Goal: Information Seeking & Learning: Learn about a topic

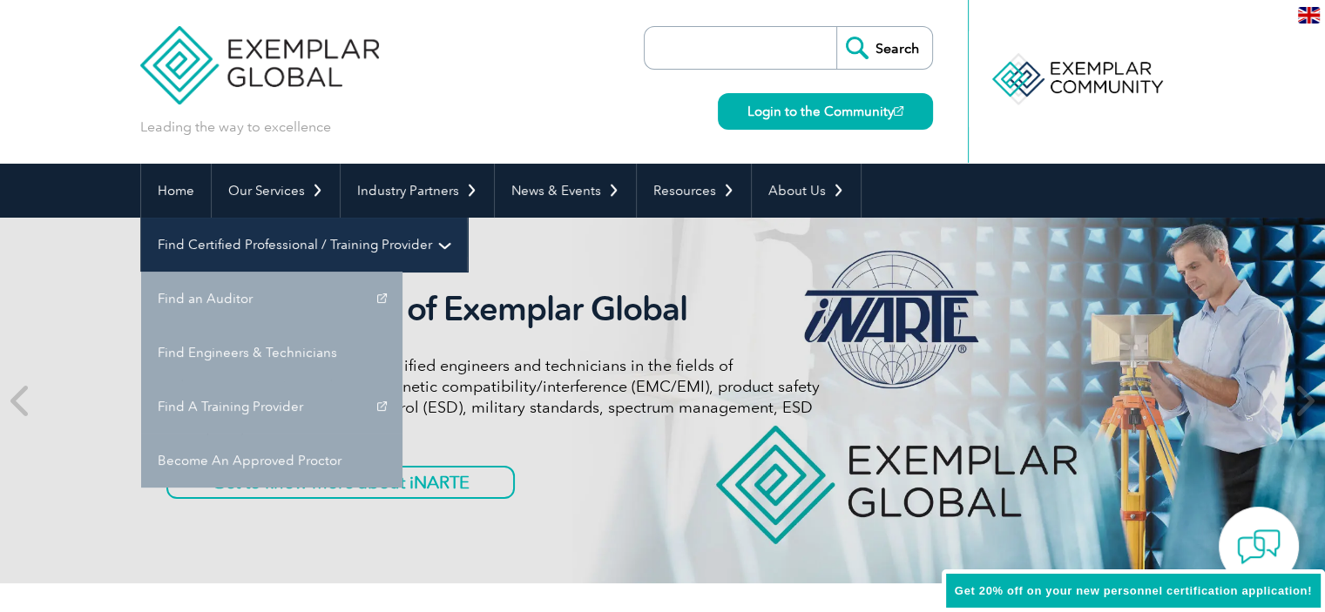
click at [467, 218] on link "Find Certified Professional / Training Provider" at bounding box center [304, 245] width 326 height 54
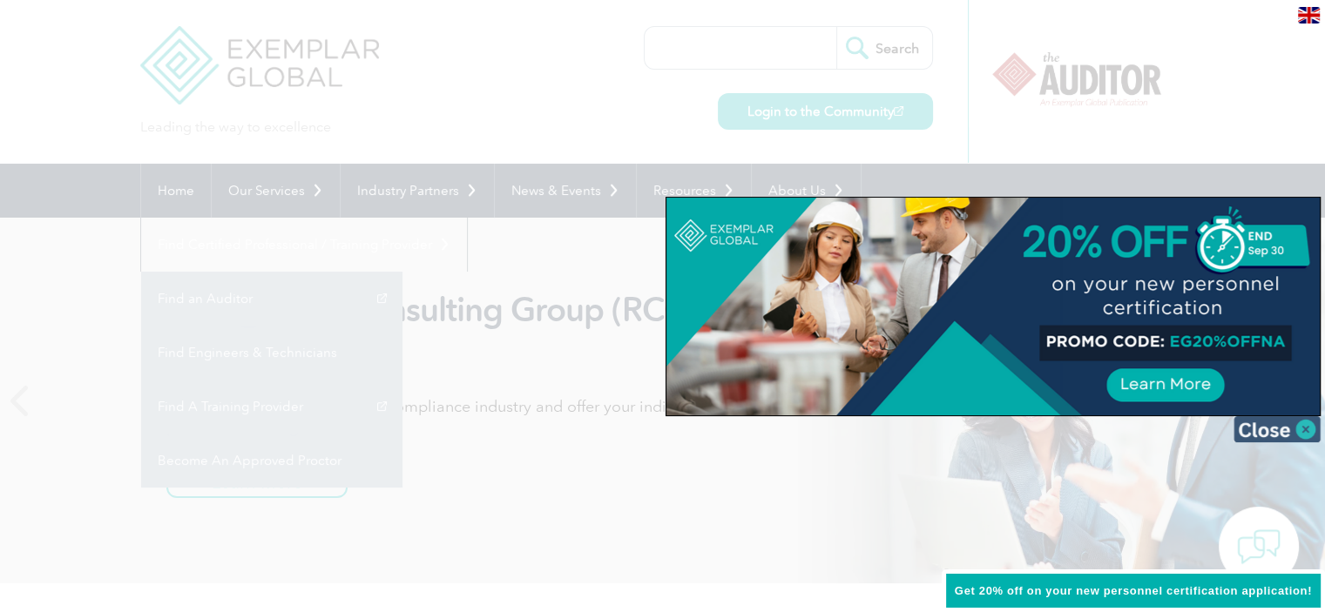
click at [1293, 436] on img at bounding box center [1276, 429] width 87 height 26
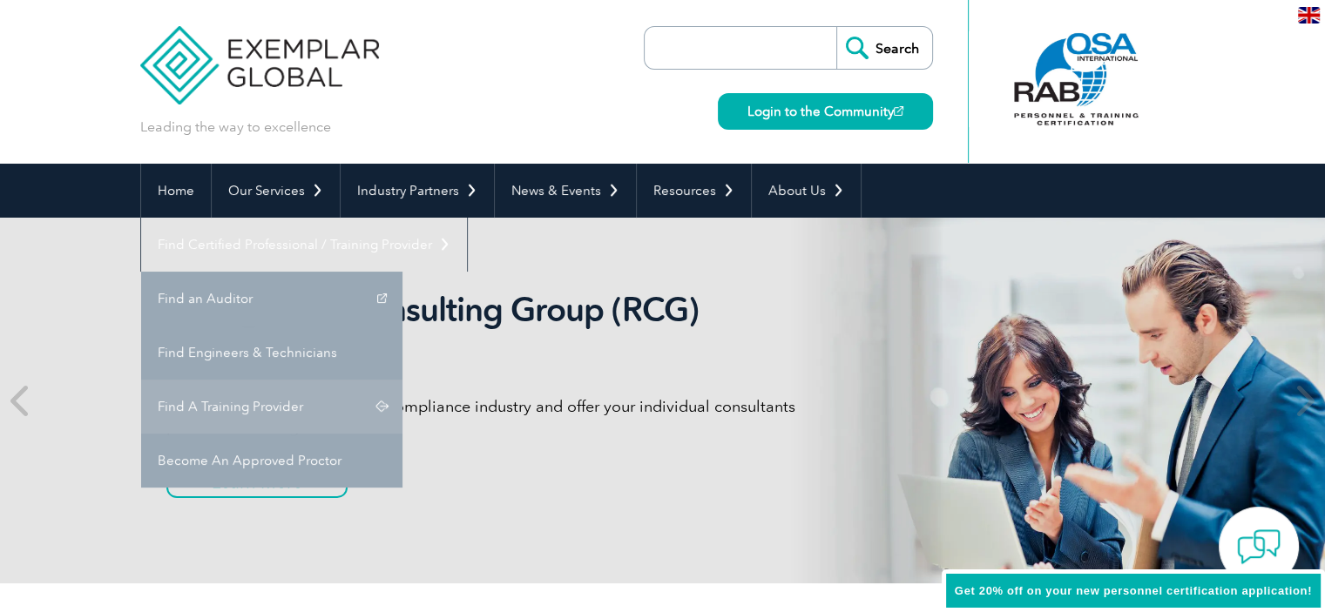
click at [402, 380] on link "Find A Training Provider" at bounding box center [271, 407] width 261 height 54
click at [1093, 354] on div "Recognized Consulting Group (RCG) program Gain global recognition in the compli…" at bounding box center [662, 401] width 1045 height 366
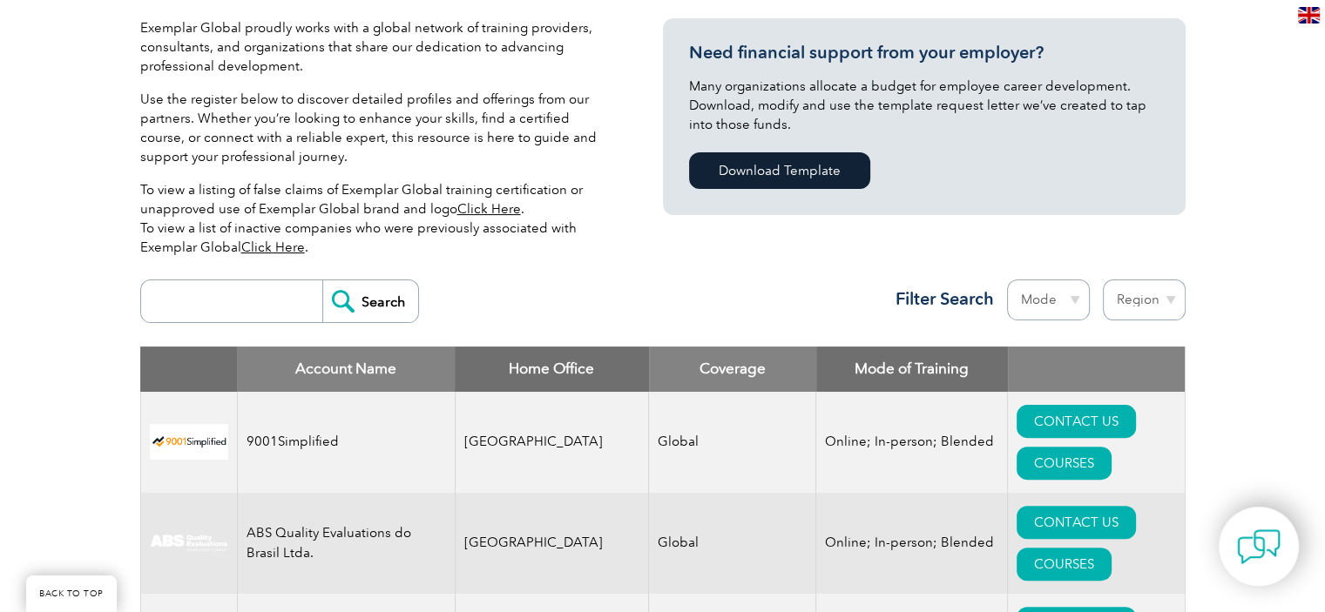
scroll to position [438, 0]
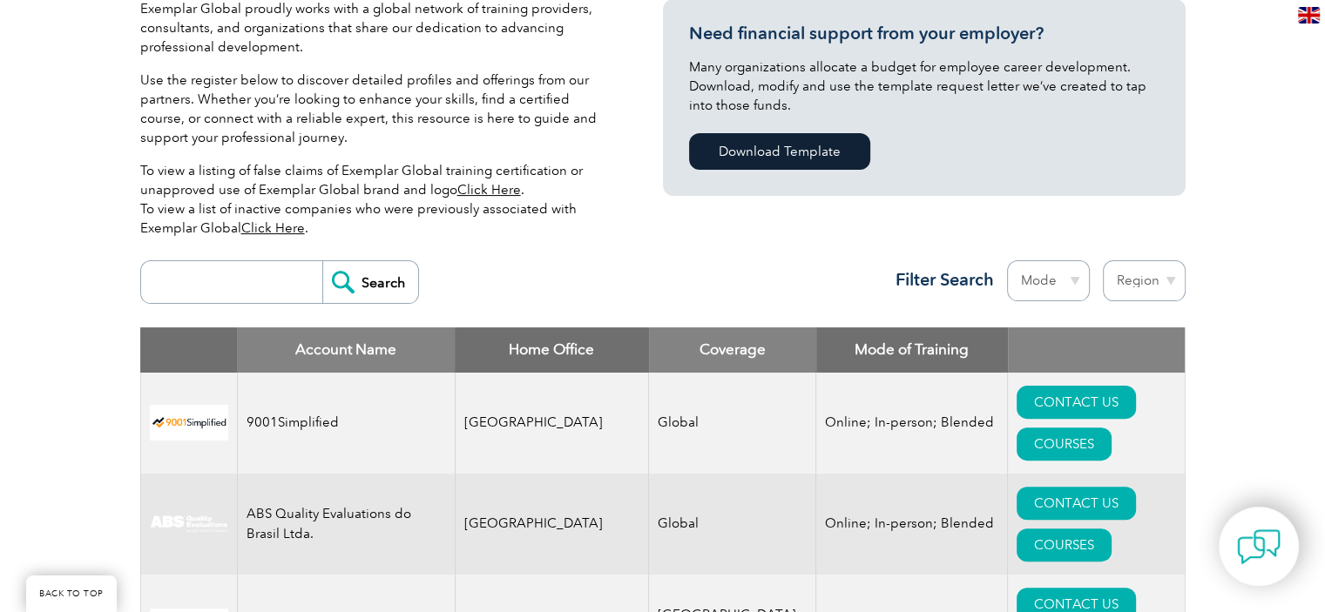
click at [188, 289] on input "search" at bounding box center [236, 282] width 172 height 42
type input "tnv"
click at [349, 281] on input "Search" at bounding box center [370, 282] width 96 height 42
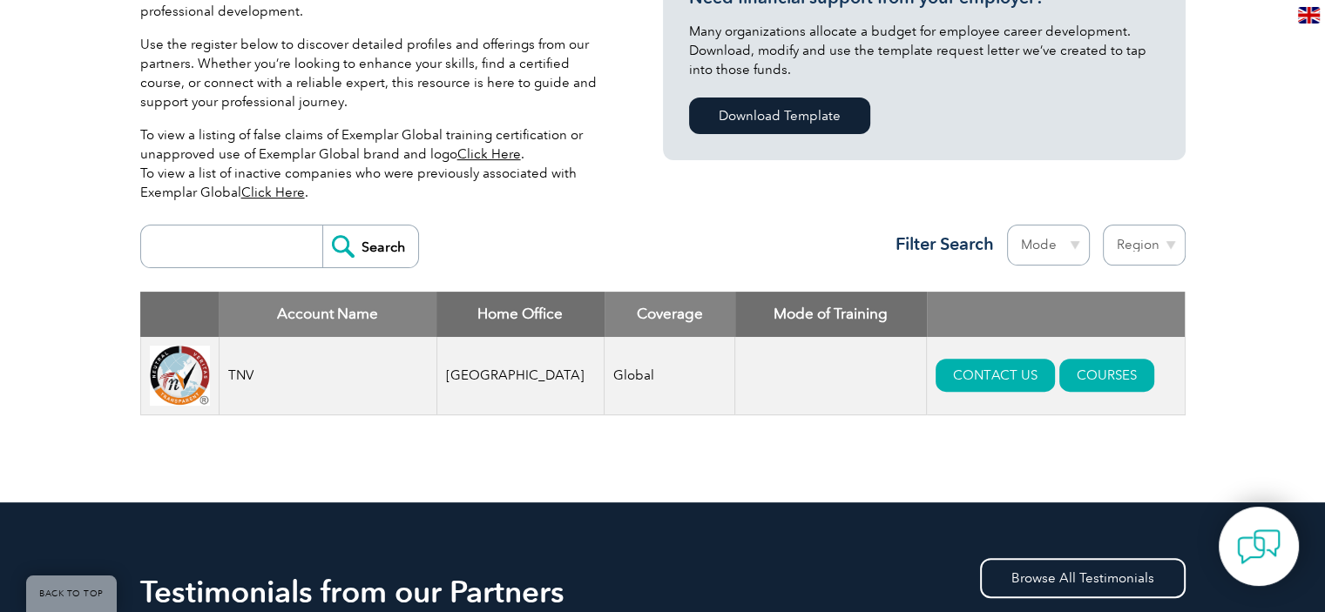
scroll to position [474, 0]
click at [254, 240] on input "search" at bounding box center [236, 247] width 172 height 42
type input "BSN"
click at [345, 247] on input "Search" at bounding box center [370, 247] width 96 height 42
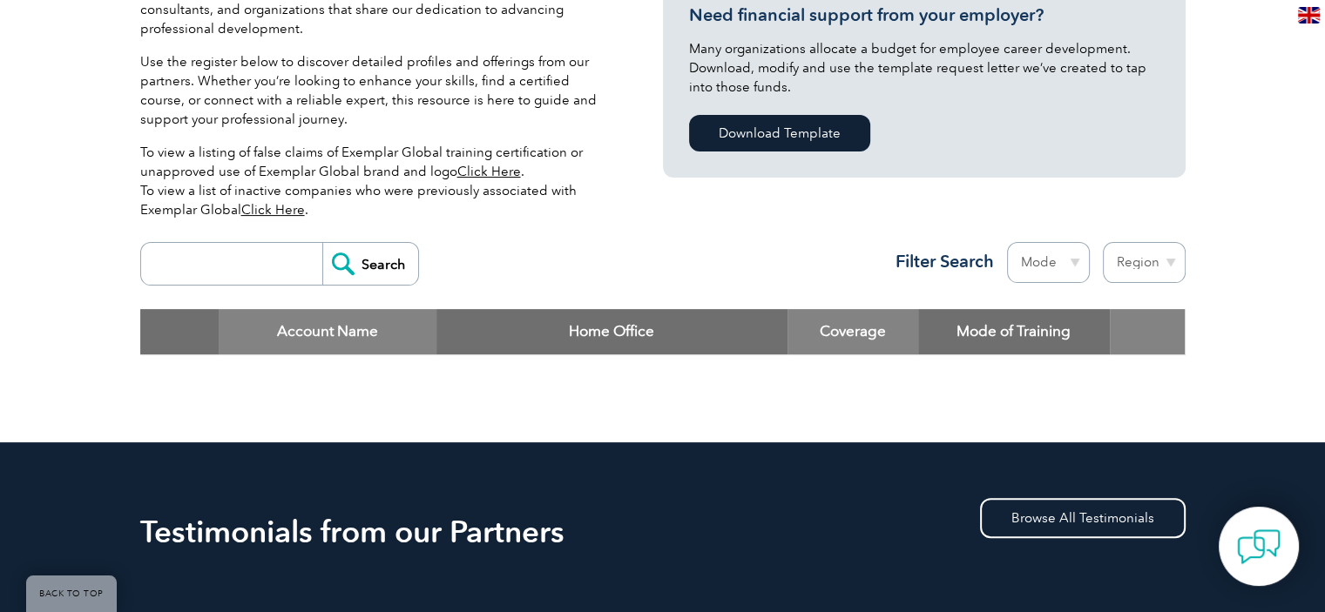
scroll to position [456, 0]
click at [268, 266] on input "search" at bounding box center [236, 264] width 172 height 42
type input "sertifikasi"
click at [336, 265] on input "Search" at bounding box center [370, 264] width 96 height 42
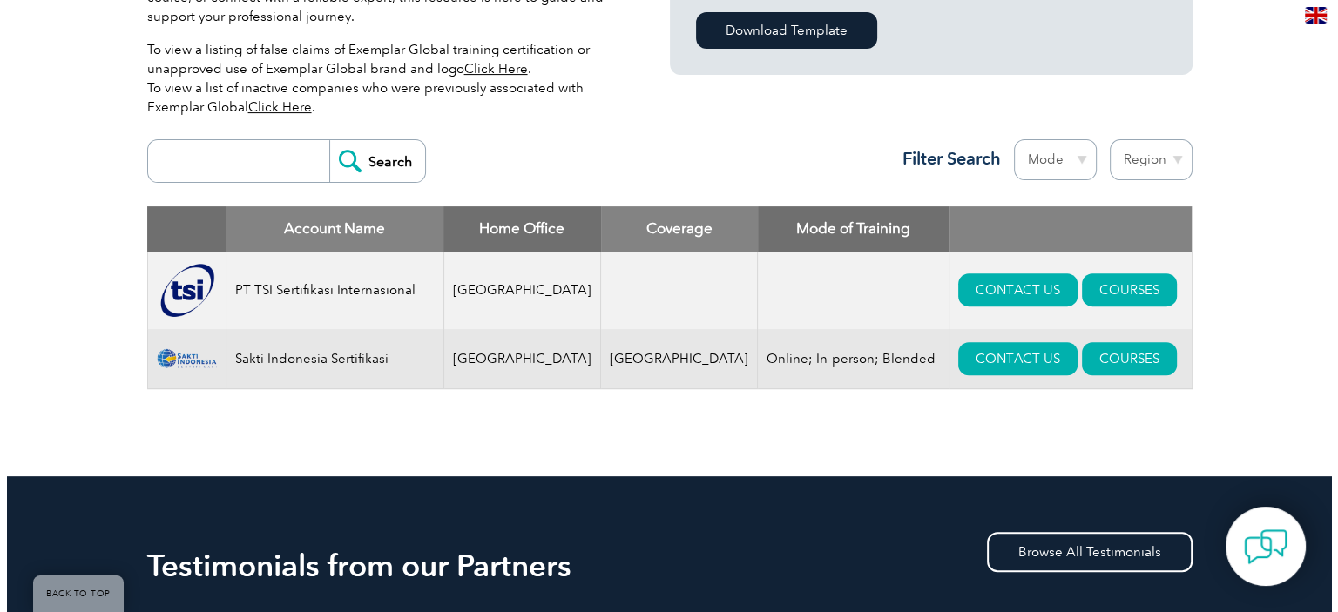
scroll to position [557, 0]
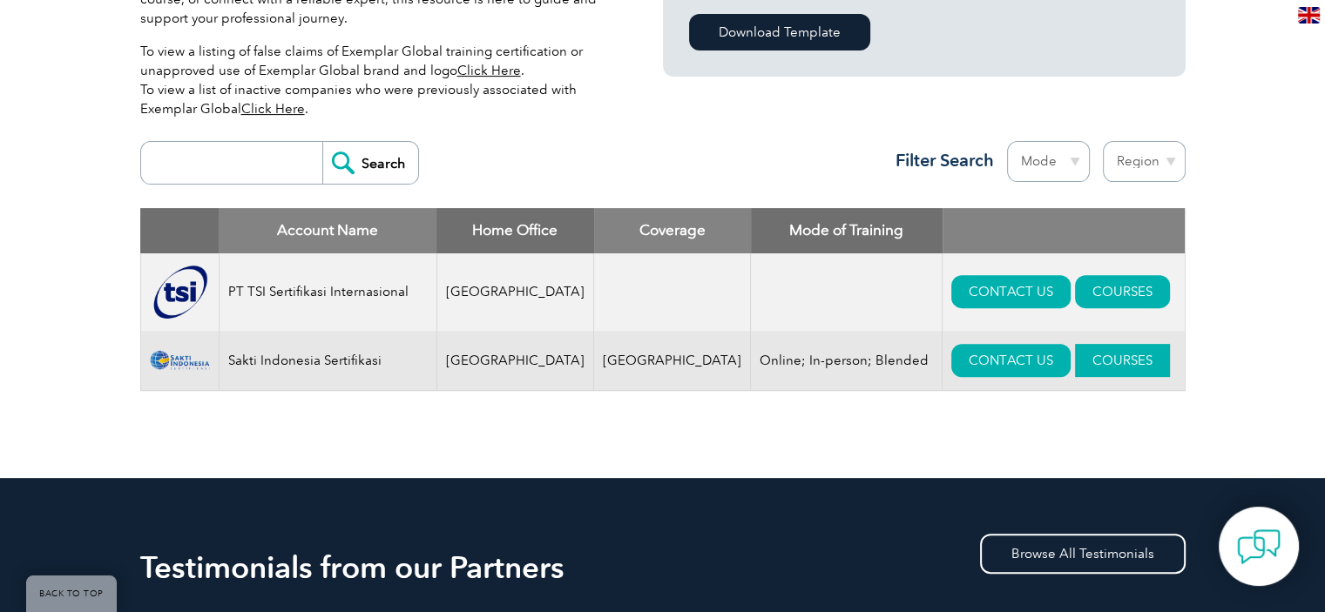
click at [1091, 375] on link "COURSES" at bounding box center [1122, 360] width 95 height 33
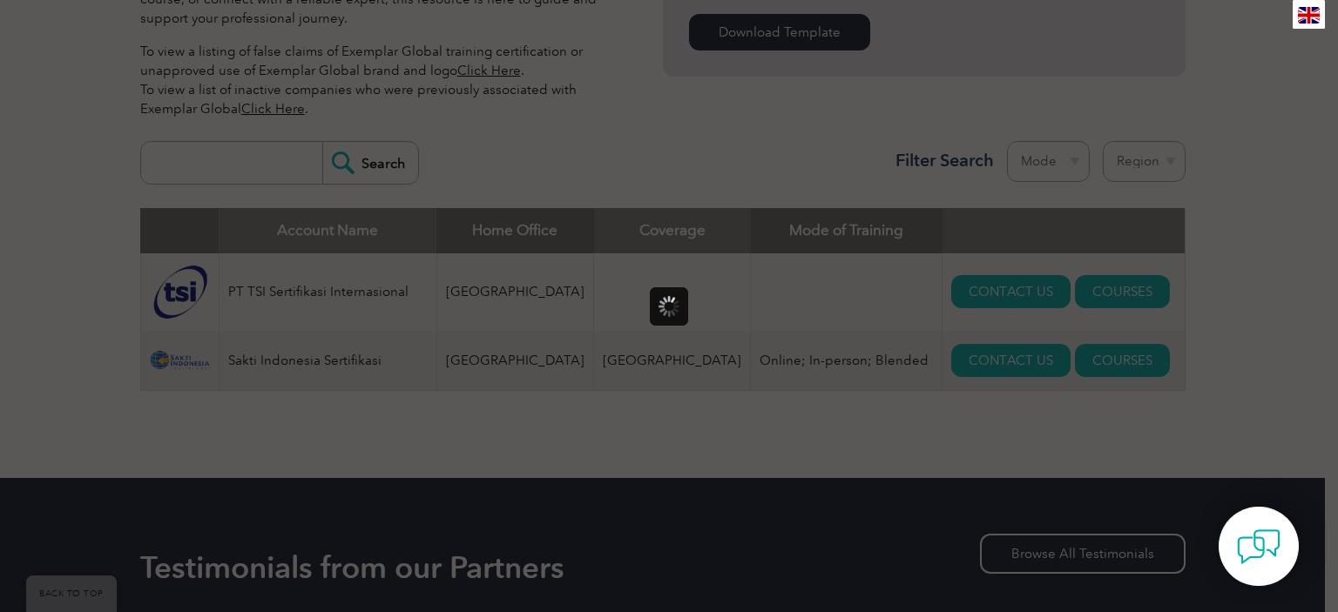
scroll to position [0, 0]
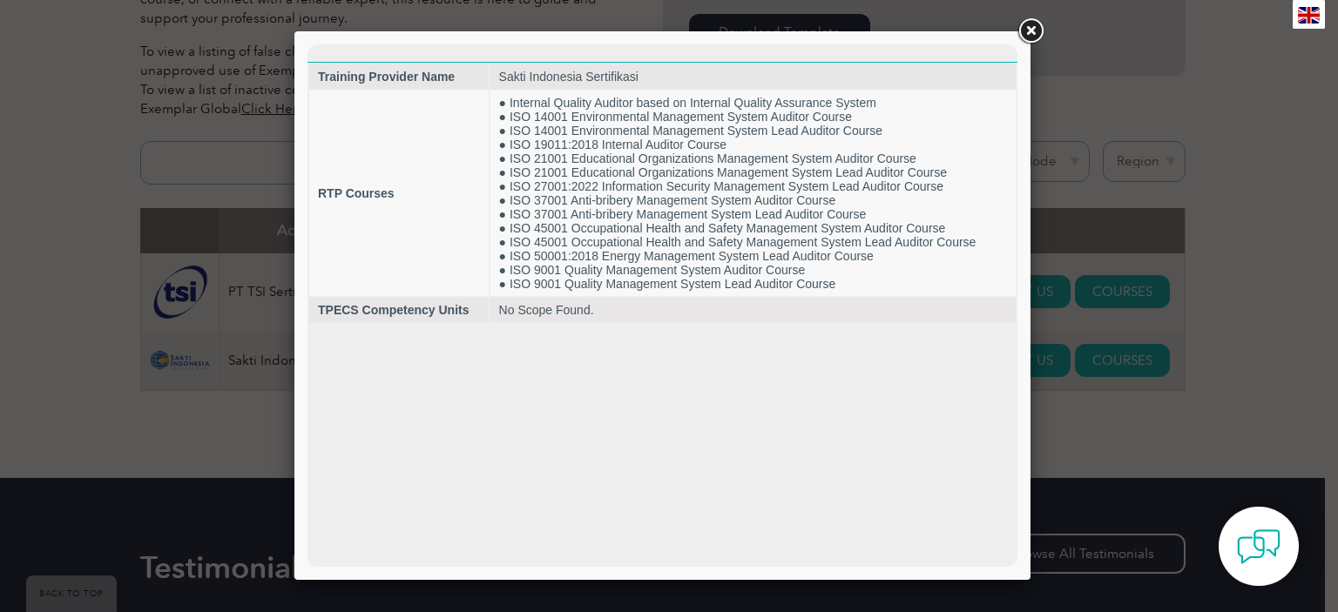
click at [1029, 25] on link at bounding box center [1030, 31] width 31 height 31
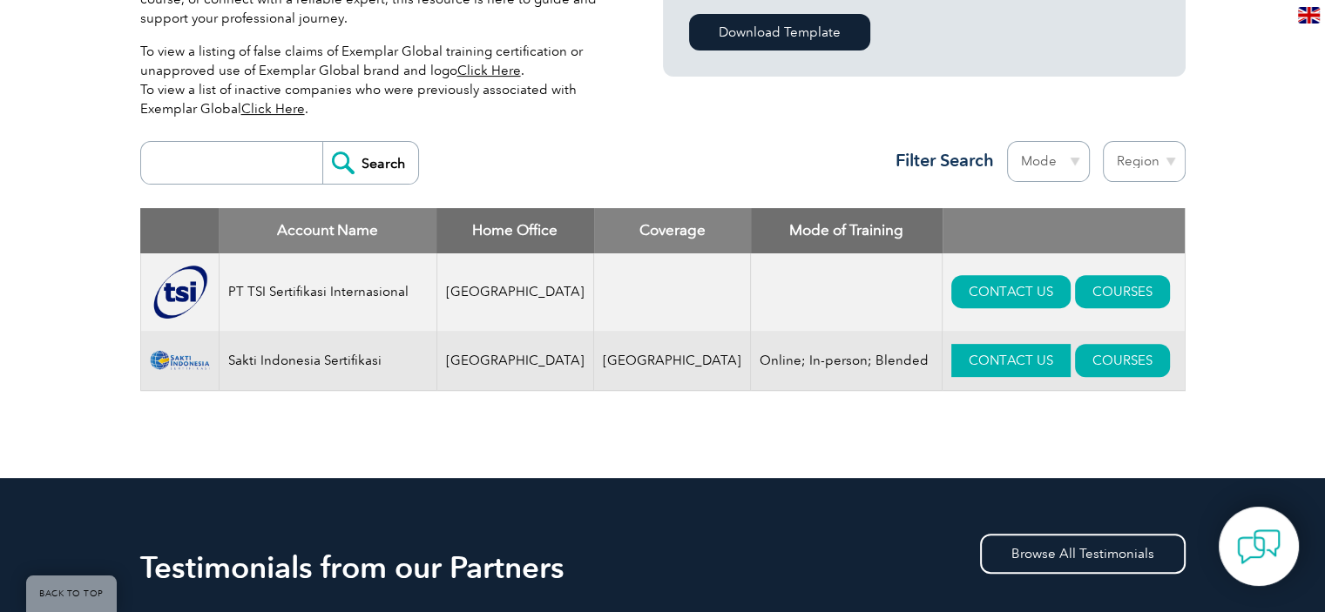
click at [972, 374] on link "CONTACT US" at bounding box center [1010, 360] width 119 height 33
click at [1077, 360] on link "COURSES" at bounding box center [1122, 360] width 95 height 33
